Goal: Task Accomplishment & Management: Use online tool/utility

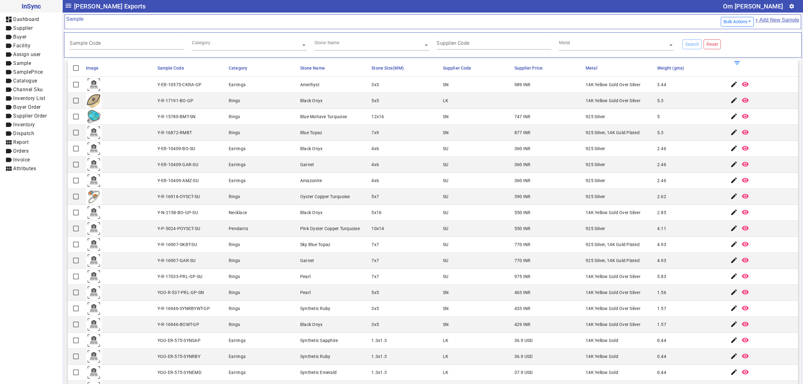
scroll to position [139, 0]
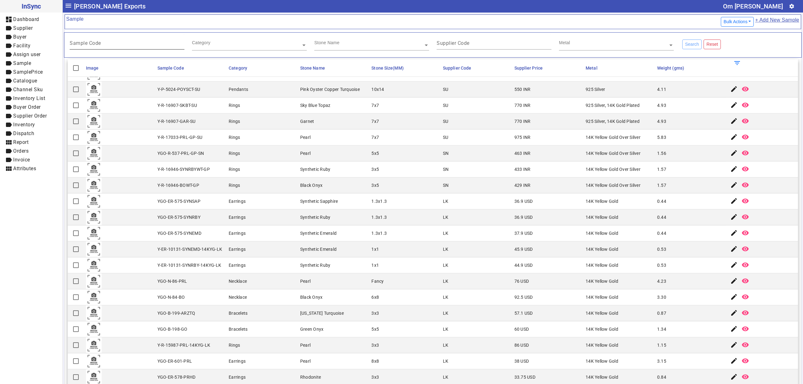
click at [123, 42] on div "Sample Code" at bounding box center [127, 41] width 115 height 15
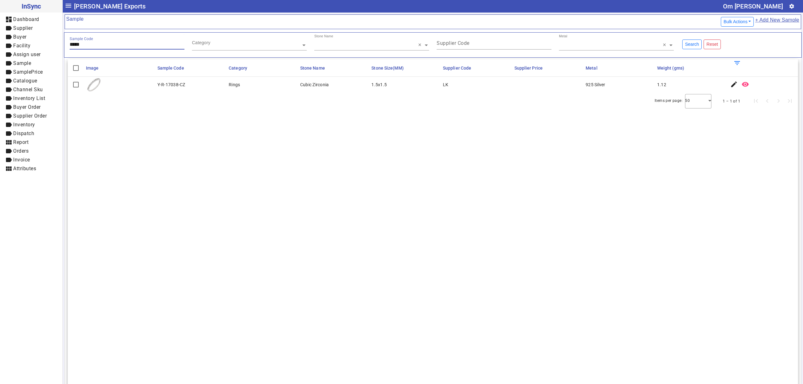
type input "*****"
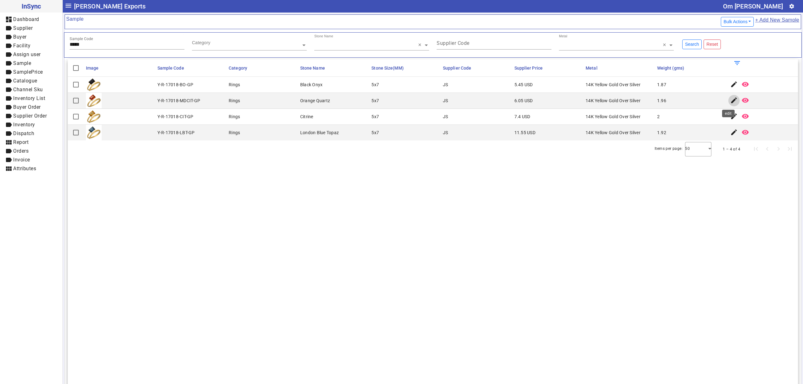
click at [730, 98] on mat-icon "edit" at bounding box center [734, 101] width 8 height 8
click at [248, 253] on section "Image Sample Code Category Stone Name Stone Size(MM) Supplier Code Supplier Pri…" at bounding box center [433, 251] width 730 height 384
drag, startPoint x: 398, startPoint y: 147, endPoint x: 321, endPoint y: 172, distance: 81.7
click at [321, 172] on section "Image Sample Code Category Stone Name Stone Size(MM) Supplier Code Supplier Pri…" at bounding box center [433, 251] width 730 height 384
